Goal: Obtain resource: Obtain resource

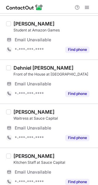
scroll to position [299, 0]
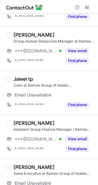
scroll to position [176, 0]
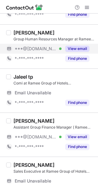
click at [78, 50] on button "View email" at bounding box center [78, 49] width 24 height 6
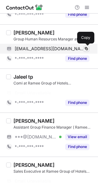
click at [87, 49] on span at bounding box center [86, 48] width 5 height 5
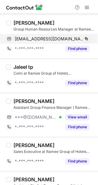
click at [65, 40] on span "staryoganathan@gmail.com" at bounding box center [50, 39] width 70 height 6
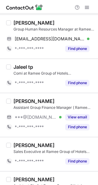
click at [34, 22] on div "Yoganathan A G" at bounding box center [34, 23] width 41 height 6
copy div "Yoganathan"
click at [34, 22] on div "Yoganathan A G" at bounding box center [34, 23] width 41 height 6
drag, startPoint x: 93, startPoint y: 48, endPoint x: 95, endPoint y: 56, distance: 8.1
click at [95, 56] on div "Select all (25) Wasim N. Front Office Supervisor at Ramee Group of Hotels Bahra…" at bounding box center [49, 99] width 98 height 171
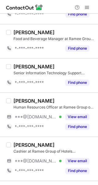
scroll to position [337, 0]
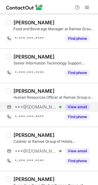
click at [79, 105] on button "View email" at bounding box center [78, 107] width 24 height 6
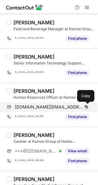
click at [86, 106] on span at bounding box center [86, 106] width 5 height 5
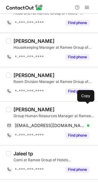
scroll to position [75, 0]
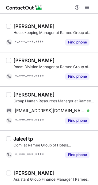
click at [33, 97] on div "Yoganathan A G" at bounding box center [34, 94] width 41 height 6
copy div "Yoganathan"
click at [33, 97] on div "Yoganathan A G" at bounding box center [34, 94] width 41 height 6
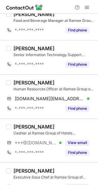
scroll to position [346, 0]
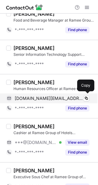
click at [61, 98] on span "sajjadsheikh.bh@outlook.com" at bounding box center [50, 98] width 70 height 6
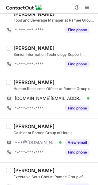
click at [46, 76] on div "Sajjad Ahmad Sheikh Human Resources Officer at Ramee Group of Hotels Bahrain sa…" at bounding box center [49, 96] width 98 height 44
drag, startPoint x: 30, startPoint y: 81, endPoint x: 18, endPoint y: 84, distance: 12.6
click at [18, 84] on div "Sajjad Ahmad Sheikh" at bounding box center [34, 82] width 41 height 6
copy div "ajjad"
click at [18, 84] on div "Sajjad Ahmad Sheikh" at bounding box center [34, 82] width 41 height 6
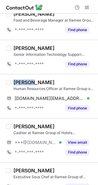
click at [18, 84] on div "Sajjad Ahmad Sheikh" at bounding box center [34, 82] width 41 height 6
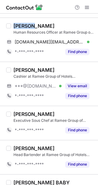
scroll to position [404, 0]
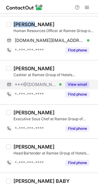
click at [83, 87] on button "View email" at bounding box center [78, 84] width 24 height 6
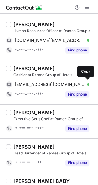
click at [83, 87] on div "ibraheemmdb@gmail.com Verified Copy" at bounding box center [48, 84] width 84 height 10
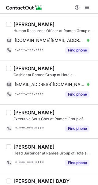
click at [31, 69] on div "Mohamed Ibraheem" at bounding box center [34, 68] width 41 height 6
copy div "Mohamed"
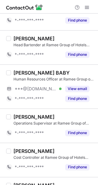
scroll to position [538, 0]
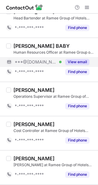
click at [77, 62] on button "View email" at bounding box center [78, 62] width 24 height 6
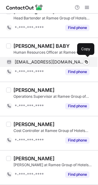
click at [83, 61] on div "nehalbaby30@gmail.com Verified" at bounding box center [52, 62] width 75 height 6
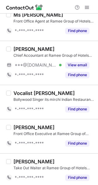
scroll to position [718, 0]
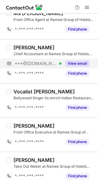
click at [76, 63] on button "View email" at bounding box center [78, 63] width 24 height 6
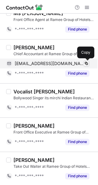
click at [84, 63] on button at bounding box center [87, 63] width 6 height 6
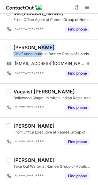
drag, startPoint x: 42, startPoint y: 51, endPoint x: 34, endPoint y: 49, distance: 9.0
click at [34, 49] on div "Albin Tomy Chief Accountant at Ramee Group of Hotels Bahrain" at bounding box center [54, 50] width 81 height 12
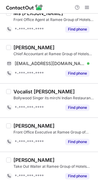
click at [24, 48] on div "Albin Tomy" at bounding box center [34, 47] width 41 height 6
copy div
click at [24, 48] on div "Albin Tomy" at bounding box center [34, 47] width 41 height 6
click at [18, 47] on div "Albin Tomy" at bounding box center [34, 47] width 41 height 6
copy div "Albin"
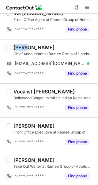
click at [18, 47] on div "Albin Tomy" at bounding box center [34, 47] width 41 height 6
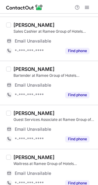
scroll to position [148, 0]
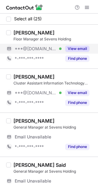
click at [74, 47] on button "View email" at bounding box center [78, 49] width 24 height 6
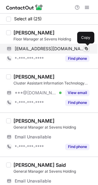
click at [86, 49] on span at bounding box center [86, 48] width 5 height 5
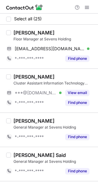
click at [38, 30] on div "Tito Tarek" at bounding box center [54, 33] width 81 height 6
click at [19, 33] on div "Tito Tarek" at bounding box center [34, 33] width 41 height 6
copy div "Tito"
click at [19, 33] on div "Tito Tarek" at bounding box center [34, 33] width 41 height 6
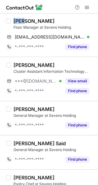
scroll to position [13, 0]
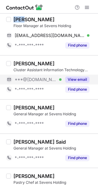
click at [76, 78] on button "View email" at bounding box center [78, 79] width 24 height 6
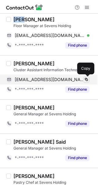
click at [85, 79] on span at bounding box center [86, 79] width 5 height 5
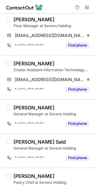
click at [54, 59] on div "Osama Alsharkawy Cluster Assistant Information Technology Manager at Sevens Hol…" at bounding box center [49, 77] width 98 height 44
click at [22, 62] on div "Osama Alsharkawy" at bounding box center [34, 63] width 41 height 6
copy div "Osama"
click at [22, 62] on div "Osama Alsharkawy" at bounding box center [34, 63] width 41 height 6
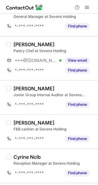
scroll to position [146, 0]
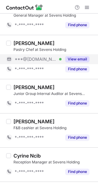
click at [81, 58] on button "View email" at bounding box center [78, 59] width 24 height 6
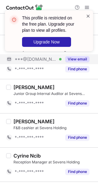
click at [88, 14] on span at bounding box center [88, 16] width 5 height 6
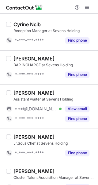
scroll to position [291, 0]
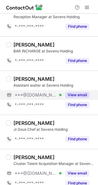
click at [77, 93] on button "View email" at bounding box center [78, 95] width 24 height 6
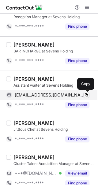
click at [85, 94] on span at bounding box center [86, 94] width 5 height 5
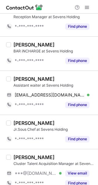
click at [50, 75] on div "Azhar Mehmood Assistant waiter at Sevens Holding azharmehmood747914@gmail.com V…" at bounding box center [49, 92] width 98 height 44
click at [18, 79] on div "Azhar Mehmood" at bounding box center [34, 79] width 41 height 6
copy div "Azhar"
click at [18, 79] on div "Azhar Mehmood" at bounding box center [34, 79] width 41 height 6
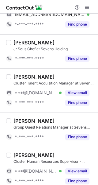
scroll to position [373, 0]
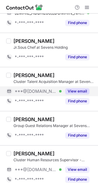
click at [84, 90] on button "View email" at bounding box center [78, 91] width 24 height 6
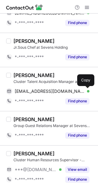
click at [86, 91] on span at bounding box center [86, 91] width 5 height 5
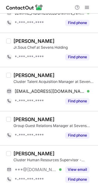
click at [45, 77] on div "Jade Sutton" at bounding box center [54, 75] width 81 height 6
click at [23, 75] on div "Jade Sutton" at bounding box center [34, 75] width 41 height 6
copy div "Jade"
click at [23, 75] on div "Jade Sutton" at bounding box center [34, 75] width 41 height 6
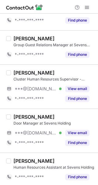
scroll to position [455, 0]
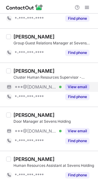
click at [82, 88] on button "View email" at bounding box center [78, 87] width 24 height 6
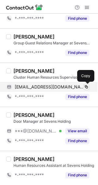
click at [86, 87] on span at bounding box center [86, 86] width 5 height 5
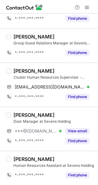
click at [45, 72] on div "Kundan Singh" at bounding box center [34, 71] width 41 height 6
click at [21, 70] on div "Kundan Singh" at bounding box center [34, 71] width 41 height 6
copy div "Kundan"
click at [21, 70] on div "Kundan Singh" at bounding box center [34, 71] width 41 height 6
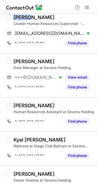
scroll to position [511, 0]
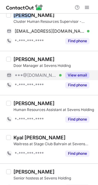
click at [80, 76] on button "View email" at bounding box center [78, 75] width 24 height 6
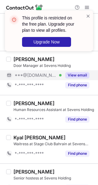
click at [95, 118] on div "Select all (25) Tito Tarek Floor Manager at Sevens Holding tarekkhaled71@yahoo.…" at bounding box center [49, 99] width 98 height 171
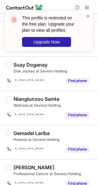
scroll to position [763, 0]
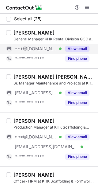
click at [81, 47] on button "View email" at bounding box center [78, 49] width 24 height 6
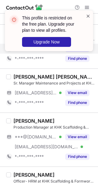
click at [89, 18] on span at bounding box center [88, 16] width 5 height 6
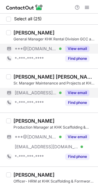
click at [82, 91] on button "View email" at bounding box center [78, 93] width 24 height 6
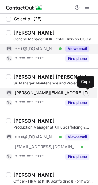
click at [86, 91] on span at bounding box center [86, 92] width 5 height 5
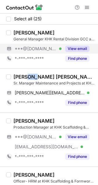
drag, startPoint x: 37, startPoint y: 75, endPoint x: 29, endPoint y: 76, distance: 8.1
click at [29, 76] on div "Tanweer Ahmed Shaikh" at bounding box center [54, 77] width 81 height 6
copy div "er"
click at [29, 76] on div "Tanweer Ahmed Shaikh" at bounding box center [54, 77] width 81 height 6
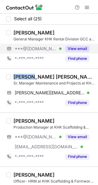
copy div "Tanweer"
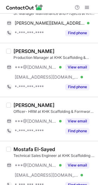
scroll to position [74, 0]
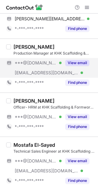
click at [81, 62] on button "View email" at bounding box center [78, 63] width 24 height 6
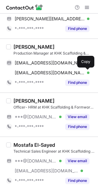
click at [85, 73] on span at bounding box center [86, 72] width 5 height 5
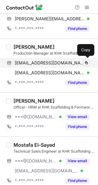
click at [83, 62] on div "bhukyaravi6@gmail.com Verified" at bounding box center [52, 63] width 75 height 6
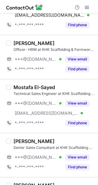
scroll to position [133, 0]
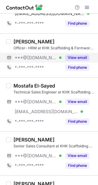
click at [78, 59] on button "View email" at bounding box center [78, 57] width 24 height 6
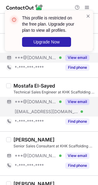
click at [80, 98] on div "View email" at bounding box center [76, 102] width 28 height 10
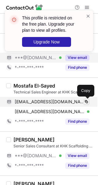
click at [84, 102] on span at bounding box center [86, 101] width 5 height 5
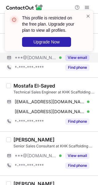
click at [35, 83] on div "Mostafa El-Sayed" at bounding box center [35, 85] width 42 height 6
click at [23, 86] on div "Mostafa El-Sayed" at bounding box center [35, 85] width 42 height 6
copy div "Mostafa"
click at [23, 86] on div "Mostafa El-Sayed" at bounding box center [35, 85] width 42 height 6
click at [87, 18] on span at bounding box center [88, 16] width 5 height 6
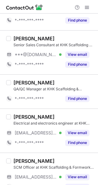
scroll to position [235, 0]
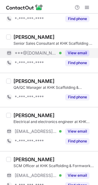
click at [88, 54] on button "View email" at bounding box center [78, 53] width 24 height 6
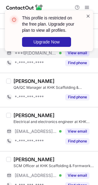
click at [87, 18] on span at bounding box center [88, 16] width 5 height 6
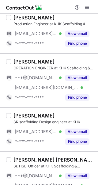
scroll to position [465, 0]
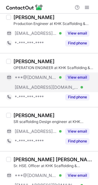
click at [78, 77] on button "View email" at bounding box center [78, 77] width 24 height 6
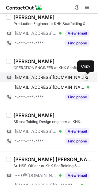
click at [86, 78] on span at bounding box center [86, 77] width 5 height 5
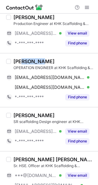
drag, startPoint x: 38, startPoint y: 60, endPoint x: 20, endPoint y: 62, distance: 17.6
click at [20, 62] on div "Vishal Singh" at bounding box center [34, 61] width 41 height 6
copy div "Vishal"
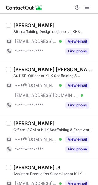
scroll to position [559, 0]
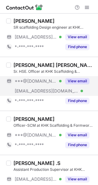
click at [79, 80] on button "View email" at bounding box center [78, 81] width 24 height 6
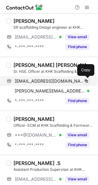
click at [88, 81] on span at bounding box center [86, 80] width 5 height 5
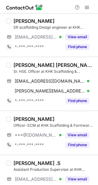
drag, startPoint x: 42, startPoint y: 62, endPoint x: 32, endPoint y: 64, distance: 9.4
click at [42, 62] on div "Ruchir kumar Dubey" at bounding box center [54, 65] width 81 height 6
click at [25, 64] on div "Ruchir kumar Dubey" at bounding box center [54, 65] width 81 height 6
copy div "Ruchir"
click at [25, 64] on div "Ruchir kumar Dubey" at bounding box center [54, 65] width 81 height 6
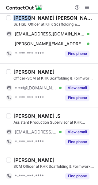
scroll to position [650, 0]
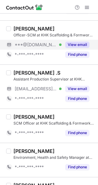
click at [76, 44] on button "View email" at bounding box center [78, 45] width 24 height 6
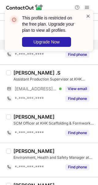
click at [90, 15] on span at bounding box center [88, 16] width 5 height 6
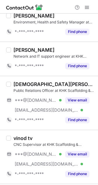
scroll to position [789, 0]
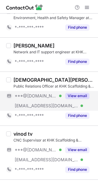
click at [79, 93] on button "View email" at bounding box center [78, 96] width 24 height 6
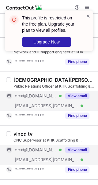
click at [83, 150] on button "View email" at bounding box center [78, 149] width 24 height 6
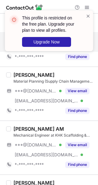
scroll to position [898, 0]
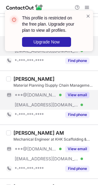
click at [79, 92] on button "View email" at bounding box center [78, 95] width 24 height 6
click at [88, 15] on span at bounding box center [88, 16] width 5 height 6
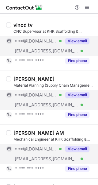
click at [82, 149] on button "View email" at bounding box center [78, 149] width 24 height 6
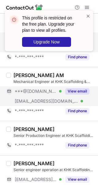
scroll to position [969, 0]
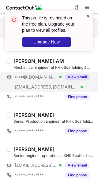
click at [88, 16] on span at bounding box center [88, 16] width 5 height 6
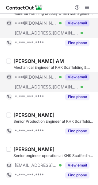
click at [87, 9] on span at bounding box center [87, 7] width 5 height 5
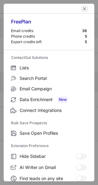
click at [84, 8] on button "left-button" at bounding box center [84, 8] width 7 height 7
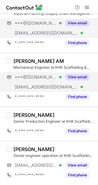
click at [79, 76] on button "View email" at bounding box center [78, 77] width 24 height 6
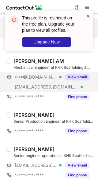
click at [89, 17] on span at bounding box center [88, 16] width 5 height 6
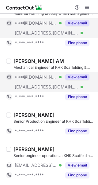
click at [73, 26] on div "View email" at bounding box center [76, 23] width 28 height 10
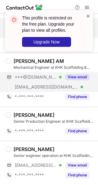
click at [88, 16] on span at bounding box center [88, 16] width 5 height 6
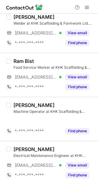
scroll to position [206, 0]
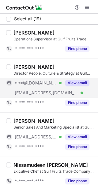
click at [82, 83] on button "View email" at bounding box center [78, 83] width 24 height 6
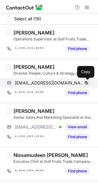
click at [86, 82] on span at bounding box center [86, 82] width 5 height 5
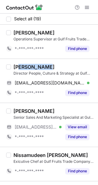
drag, startPoint x: 39, startPoint y: 68, endPoint x: 19, endPoint y: 66, distance: 20.8
click at [19, 66] on div "[PERSON_NAME]" at bounding box center [34, 67] width 41 height 6
copy div "[PERSON_NAME]"
click at [19, 66] on div "[PERSON_NAME]" at bounding box center [34, 67] width 41 height 6
click at [19, 66] on div "Rishi Koirala" at bounding box center [34, 67] width 41 height 6
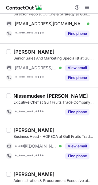
scroll to position [62, 0]
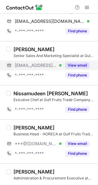
click at [77, 64] on button "View email" at bounding box center [78, 65] width 24 height 6
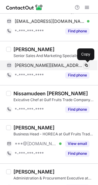
click at [84, 64] on button at bounding box center [87, 65] width 6 height 6
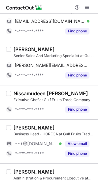
click at [50, 49] on div "Shriti Kc" at bounding box center [54, 49] width 81 height 6
click at [22, 49] on div "Shriti Kc" at bounding box center [34, 49] width 41 height 6
copy div "Shriti"
click at [22, 49] on div "Shriti Kc" at bounding box center [34, 49] width 41 height 6
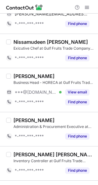
scroll to position [118, 0]
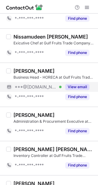
click at [78, 85] on button "View email" at bounding box center [78, 87] width 24 height 6
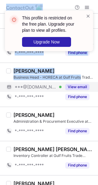
drag, startPoint x: 97, startPoint y: 60, endPoint x: 96, endPoint y: 80, distance: 19.4
click at [96, 80] on div "This profile is restricted on the free plan. Upgrade your plan to view all prof…" at bounding box center [49, 92] width 98 height 185
click at [89, 17] on span at bounding box center [88, 16] width 5 height 6
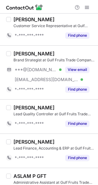
scroll to position [455, 0]
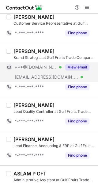
click at [80, 69] on button "View email" at bounding box center [78, 67] width 24 height 6
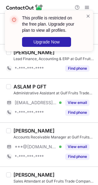
scroll to position [558, 0]
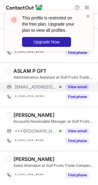
click at [79, 89] on button "View email" at bounding box center [78, 87] width 24 height 6
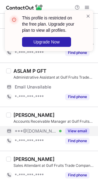
click at [82, 127] on div "View email" at bounding box center [76, 131] width 28 height 10
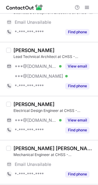
scroll to position [73, 0]
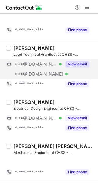
click at [70, 66] on button "View email" at bounding box center [78, 64] width 24 height 6
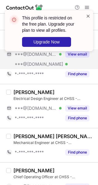
click at [89, 16] on span at bounding box center [88, 16] width 5 height 6
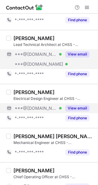
click at [79, 105] on button "View email" at bounding box center [78, 108] width 24 height 6
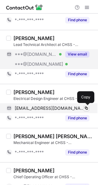
click at [86, 107] on span at bounding box center [86, 108] width 5 height 5
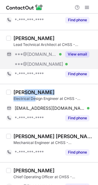
drag, startPoint x: 35, startPoint y: 96, endPoint x: 23, endPoint y: 92, distance: 12.8
click at [23, 92] on div "[PERSON_NAME] Electrical Design Engineer at CHSS - ConsultantHSS" at bounding box center [54, 95] width 81 height 12
click at [23, 92] on div "[PERSON_NAME]" at bounding box center [34, 92] width 41 height 6
copy div "[PERSON_NAME] Electrical De"
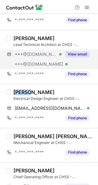
click at [23, 92] on div "[PERSON_NAME]" at bounding box center [34, 92] width 41 height 6
copy div "[PERSON_NAME]"
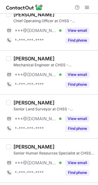
scroll to position [232, 0]
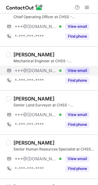
click at [73, 71] on button "View email" at bounding box center [78, 70] width 24 height 6
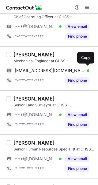
click at [83, 70] on div "[EMAIL_ADDRESS][DOMAIN_NAME] Verified" at bounding box center [52, 71] width 75 height 6
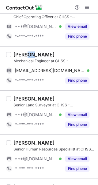
drag, startPoint x: 30, startPoint y: 54, endPoint x: 20, endPoint y: 55, distance: 10.9
click at [20, 55] on div "[PERSON_NAME]" at bounding box center [34, 54] width 41 height 6
copy div "Nafis"
click at [20, 55] on div "[PERSON_NAME]" at bounding box center [34, 54] width 41 height 6
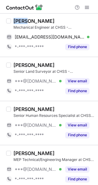
scroll to position [277, 0]
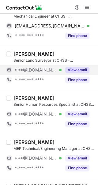
click at [80, 69] on button "View email" at bounding box center [78, 70] width 24 height 6
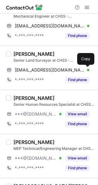
click at [86, 69] on span at bounding box center [86, 69] width 5 height 5
